Goal: Transaction & Acquisition: Purchase product/service

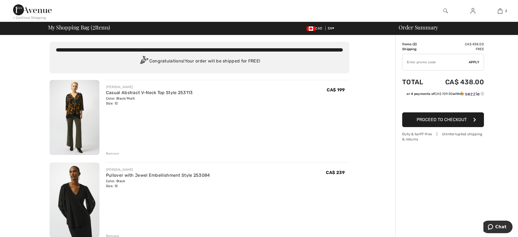
click at [75, 130] on img at bounding box center [75, 117] width 50 height 75
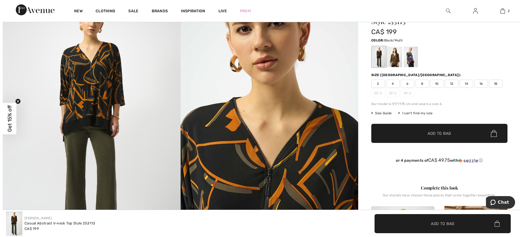
scroll to position [102, 0]
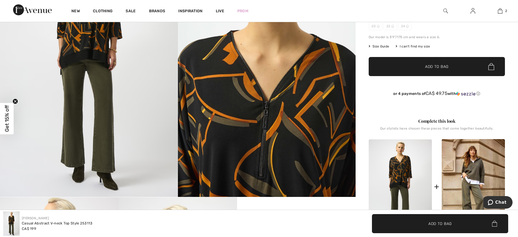
click at [287, 107] on img at bounding box center [267, 63] width 178 height 266
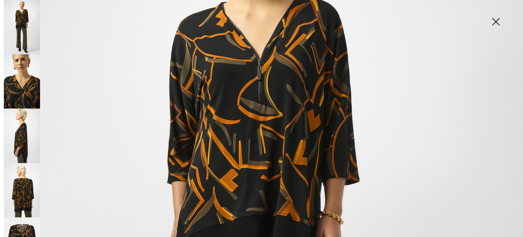
scroll to position [136, 0]
click at [25, 131] on img at bounding box center [22, 135] width 36 height 54
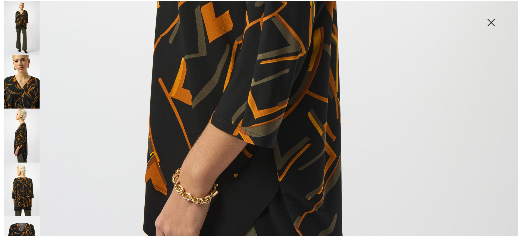
scroll to position [511, 0]
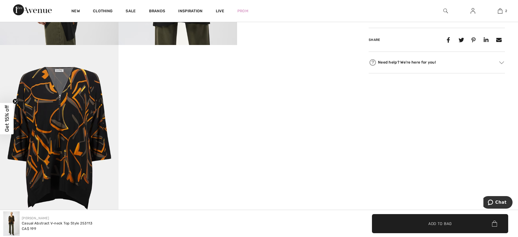
scroll to position [375, 0]
